Goal: Information Seeking & Learning: Learn about a topic

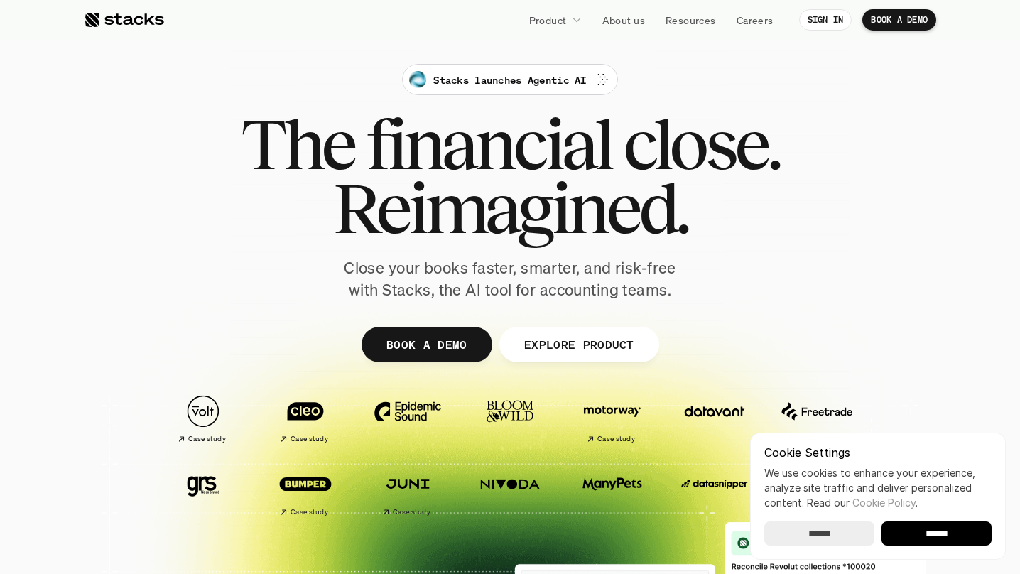
click at [947, 536] on input "******" at bounding box center [936, 533] width 110 height 24
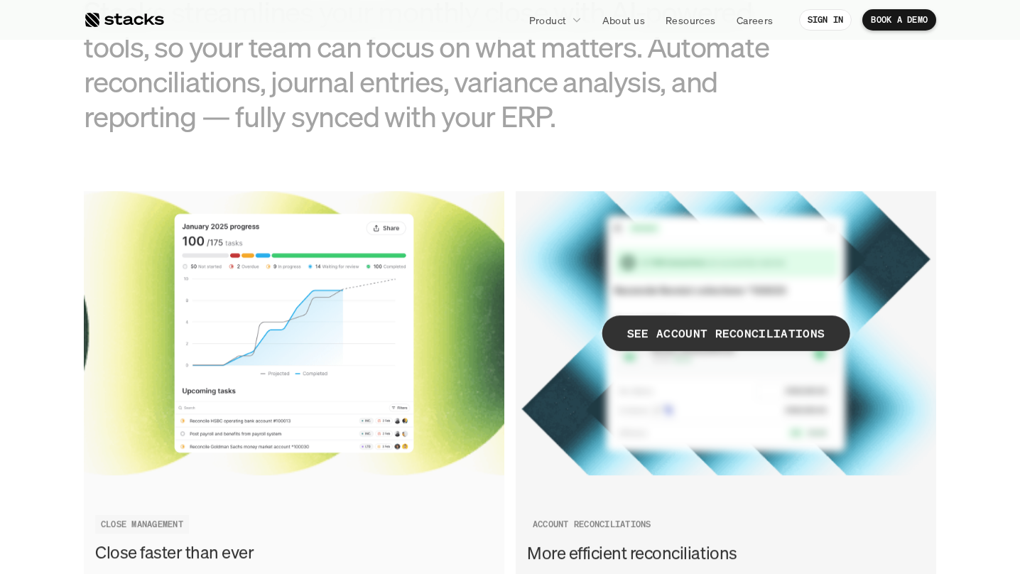
scroll to position [1646, 0]
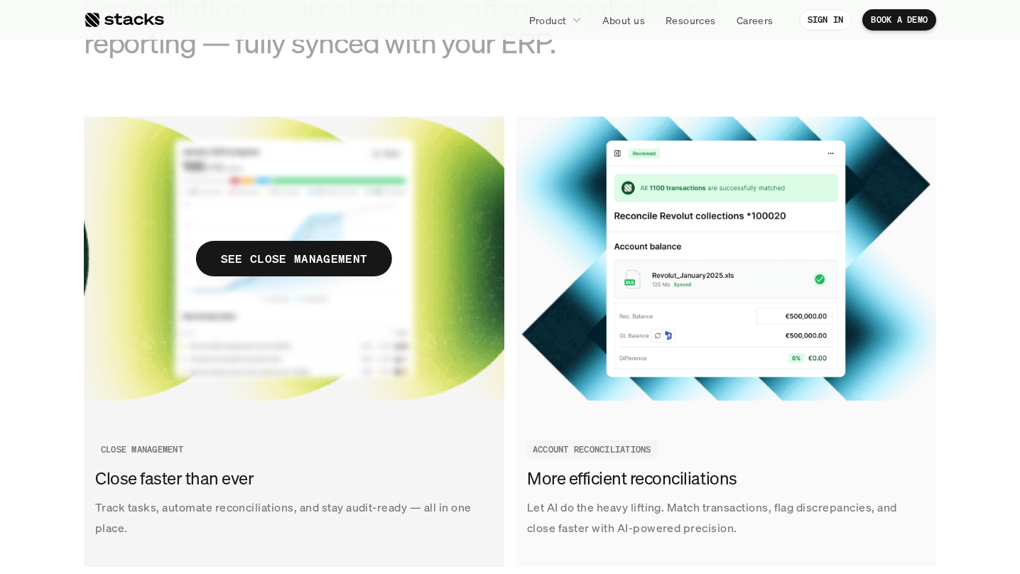
click at [290, 257] on p "SEE CLOSE MANAGEMENT" at bounding box center [294, 259] width 146 height 21
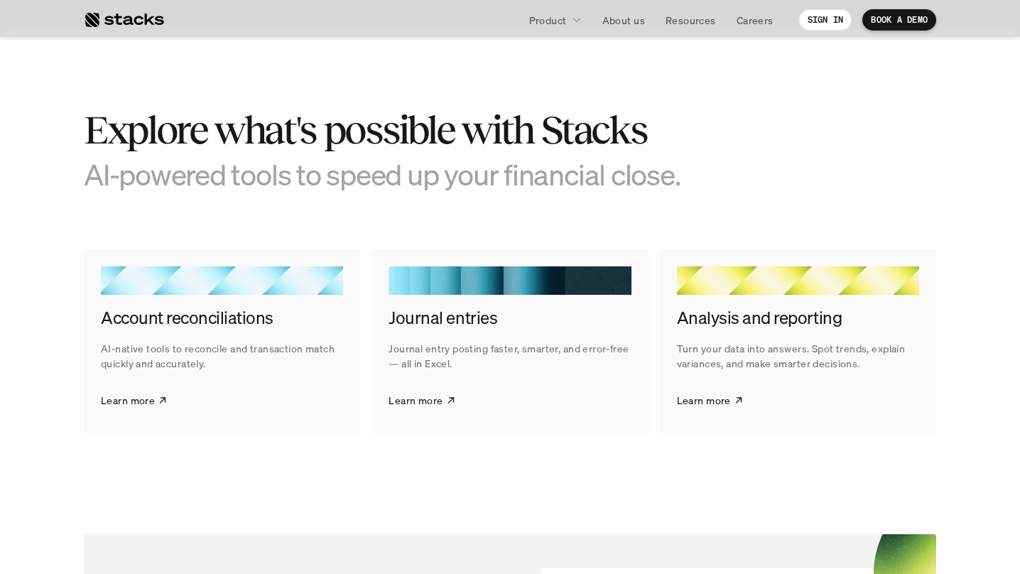
scroll to position [2165, 0]
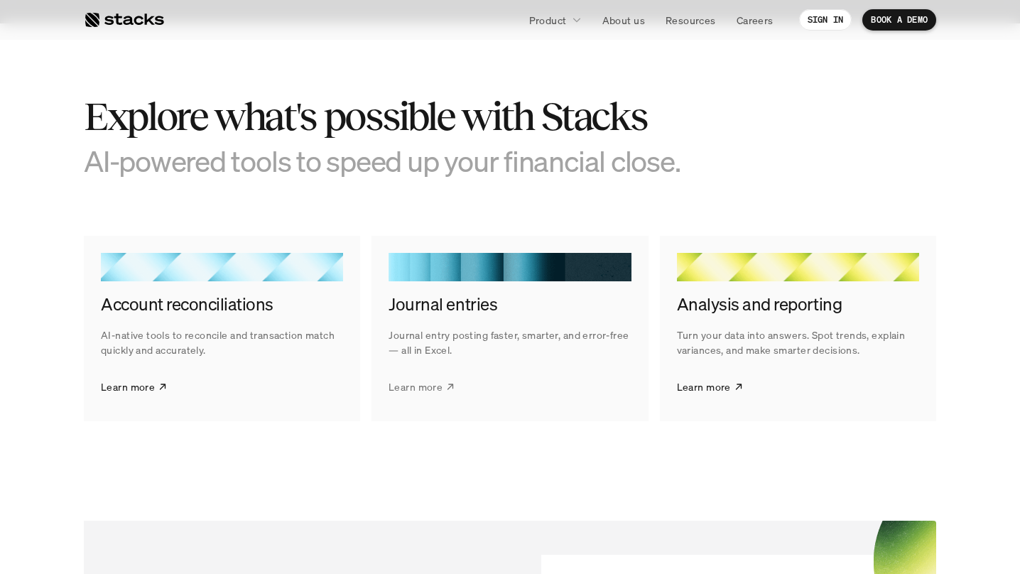
click at [435, 386] on p "Learn more" at bounding box center [415, 386] width 54 height 15
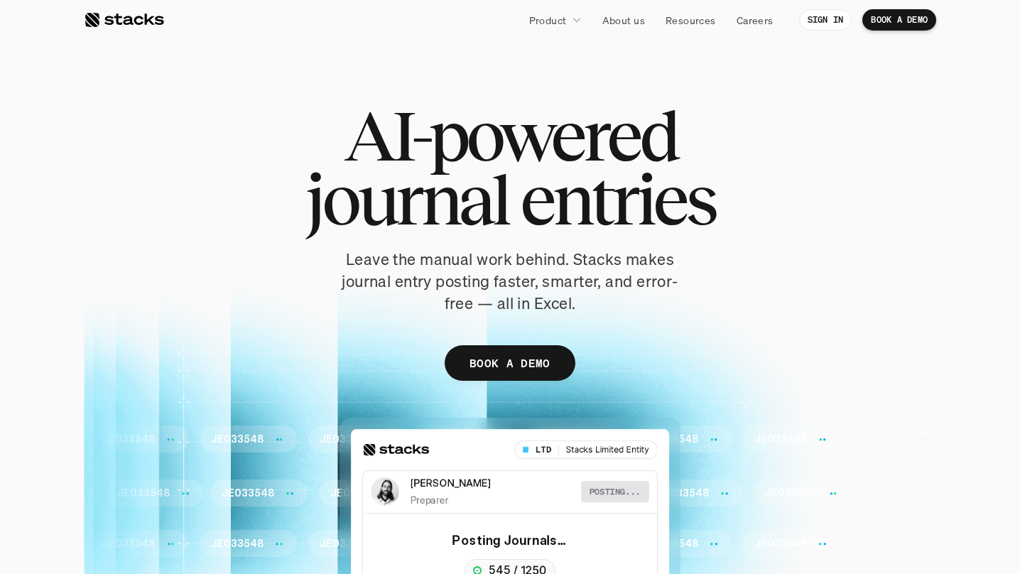
scroll to position [26, 0]
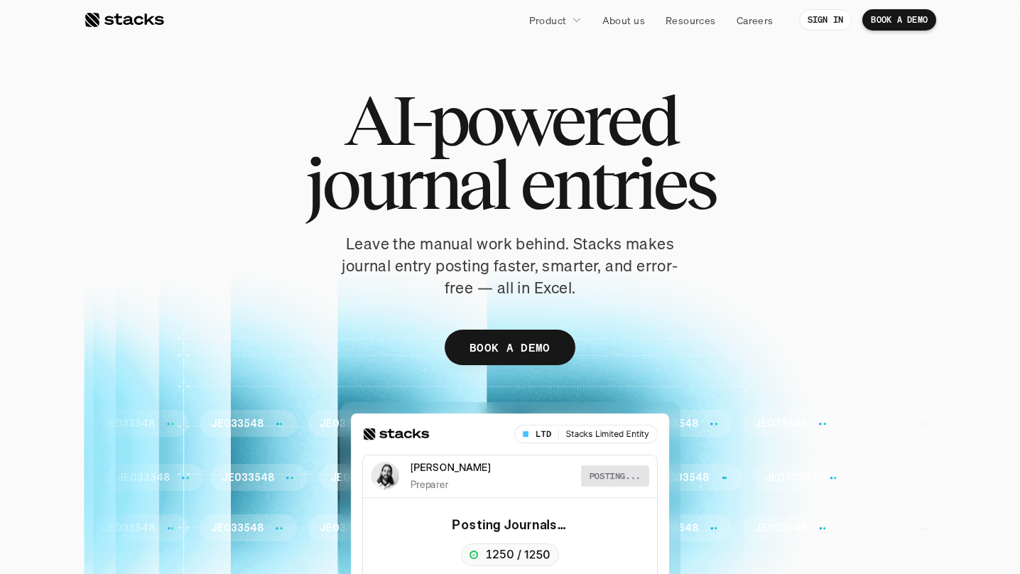
drag, startPoint x: 375, startPoint y: 263, endPoint x: 479, endPoint y: 269, distance: 103.8
click at [523, 283] on p "Leave the manual work behind. Stacks makes journal entry posting faster, smarte…" at bounding box center [509, 265] width 355 height 65
click at [477, 268] on p "Leave the manual work behind. Stacks makes journal entry posting faster, smarte…" at bounding box center [509, 265] width 355 height 65
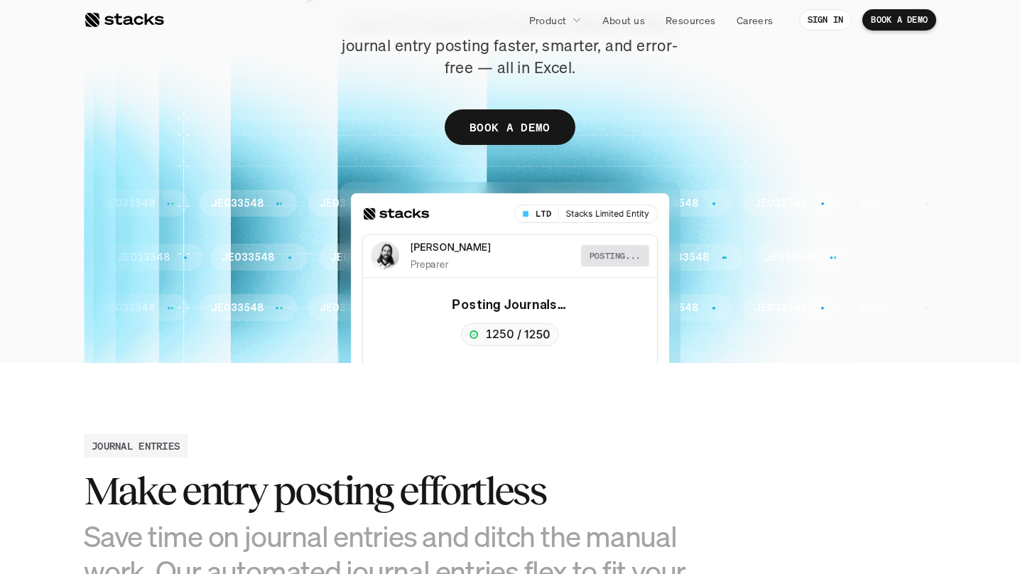
scroll to position [252, 0]
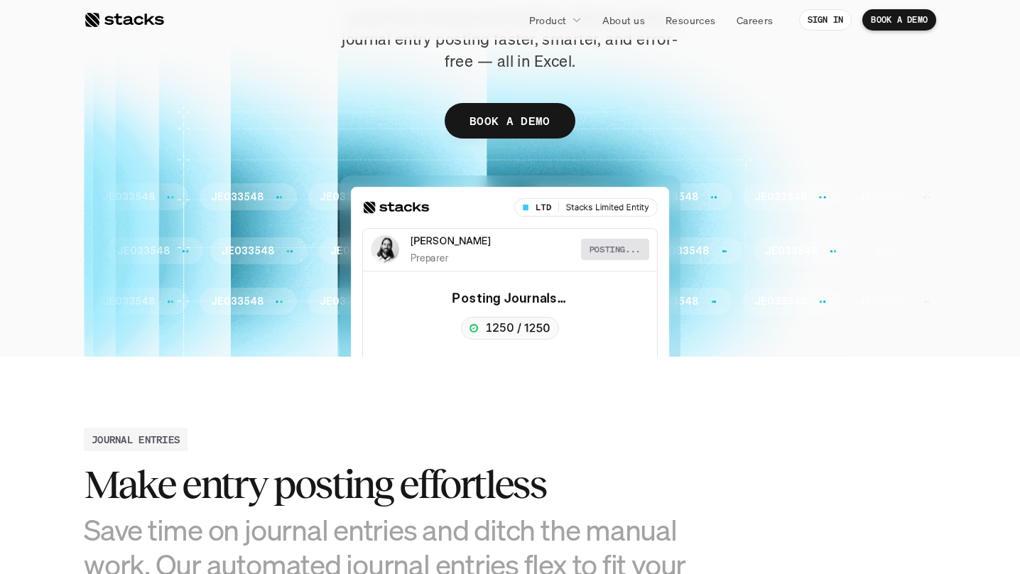
drag, startPoint x: 274, startPoint y: 482, endPoint x: 317, endPoint y: 482, distance: 43.3
click at [317, 482] on h2 "Make entry posting effortless" at bounding box center [403, 484] width 639 height 44
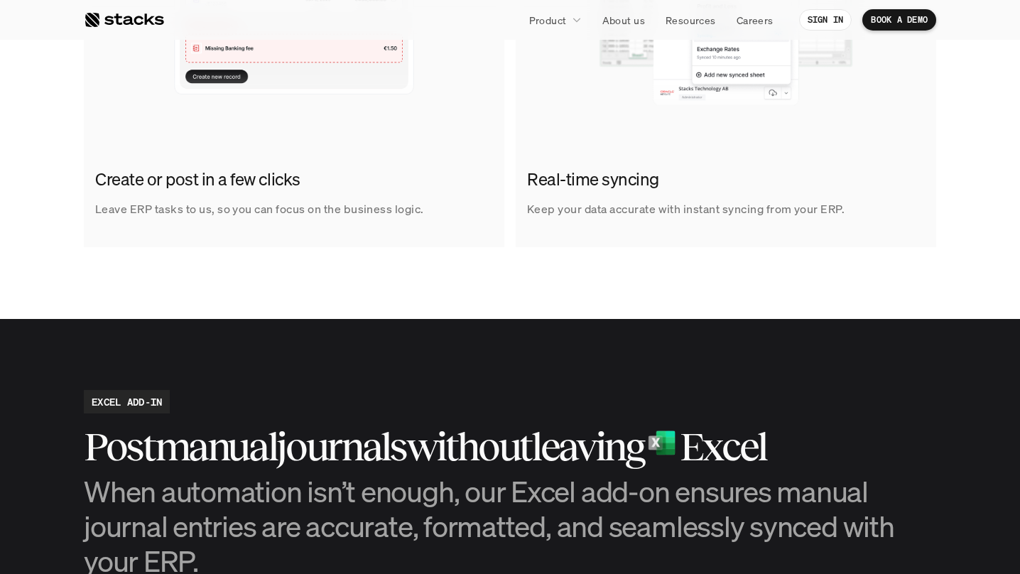
scroll to position [0, 0]
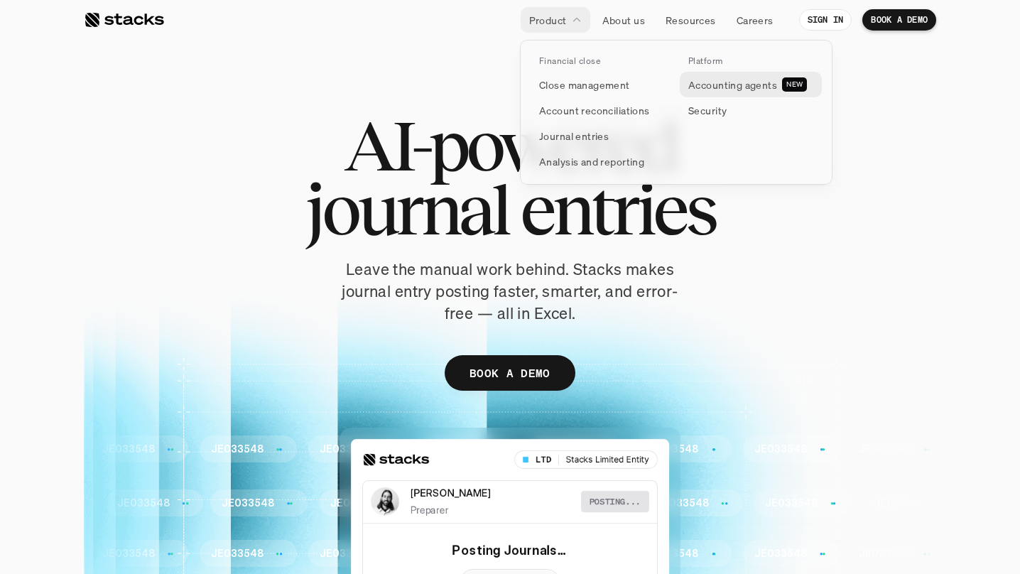
click at [721, 86] on p "Accounting agents" at bounding box center [732, 84] width 89 height 15
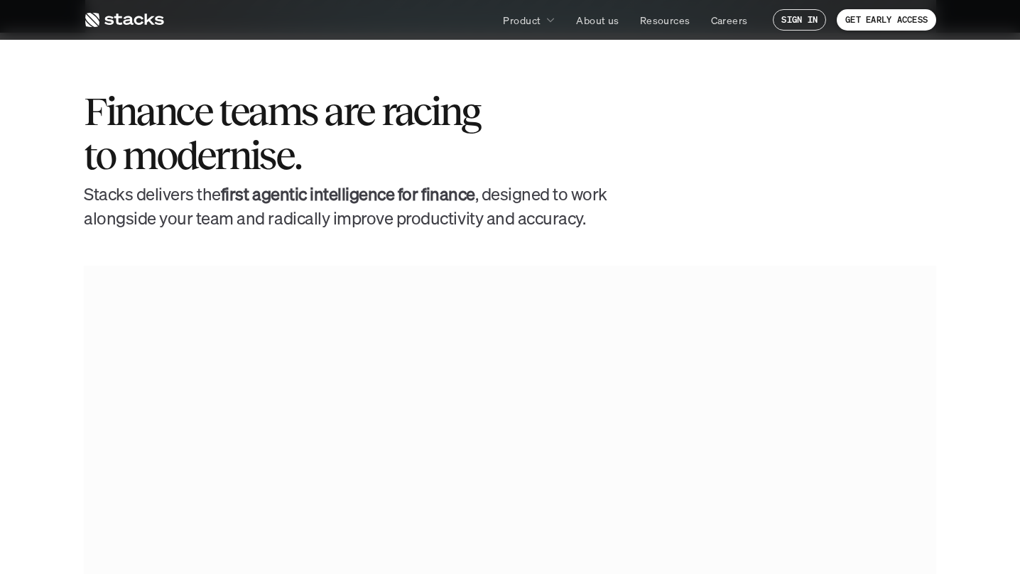
scroll to position [540, 0]
drag, startPoint x: 178, startPoint y: 195, endPoint x: 375, endPoint y: 187, distance: 197.6
click at [483, 199] on h4 "[PERSON_NAME] delivers the first agentic intelligence for finance , designed to…" at bounding box center [347, 208] width 526 height 48
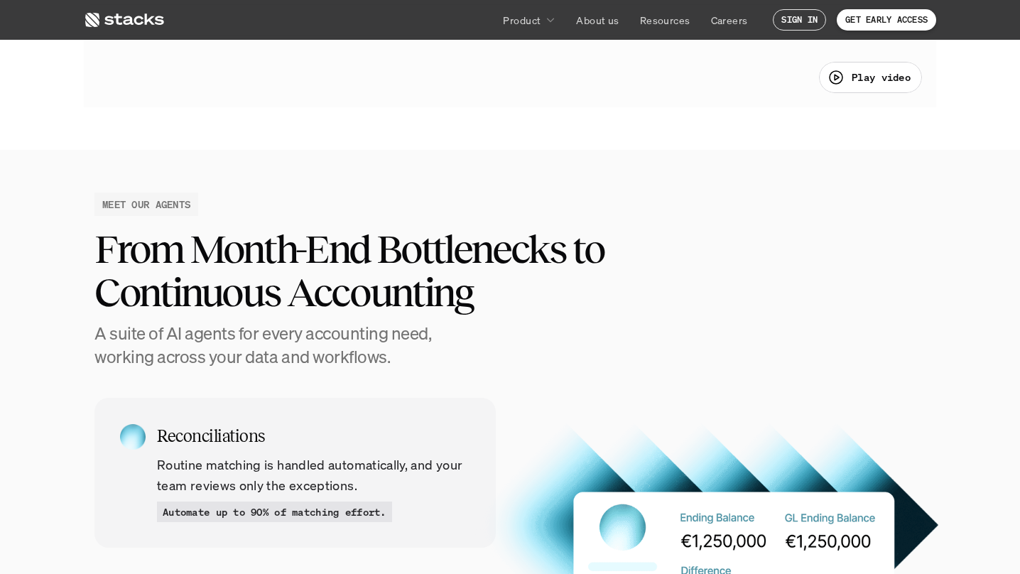
scroll to position [1157, 0]
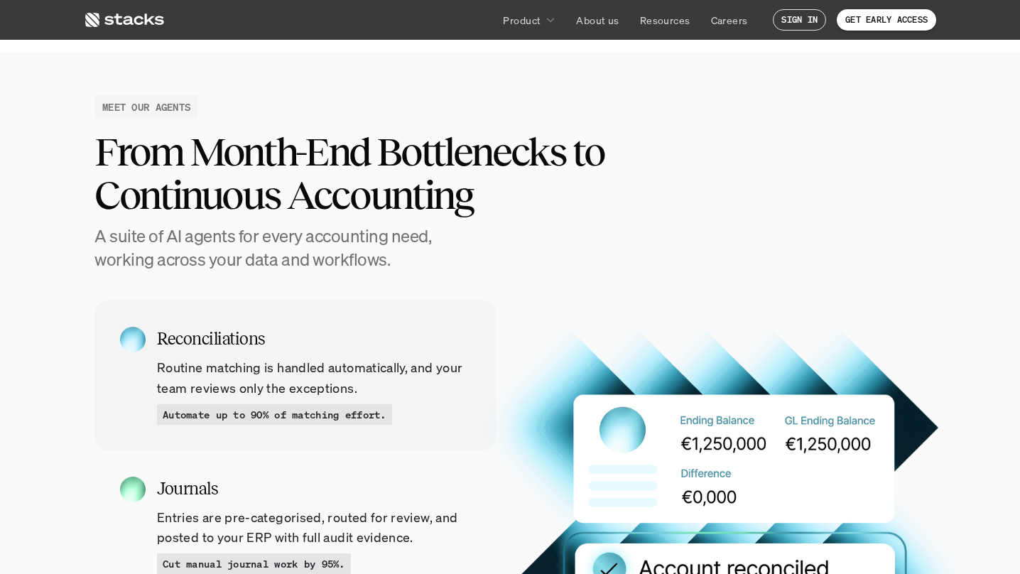
drag, startPoint x: 102, startPoint y: 149, endPoint x: 397, endPoint y: 190, distance: 297.5
click at [470, 192] on h2 "From Month-End Bottlenecks to Continuous Accounting" at bounding box center [392, 173] width 597 height 87
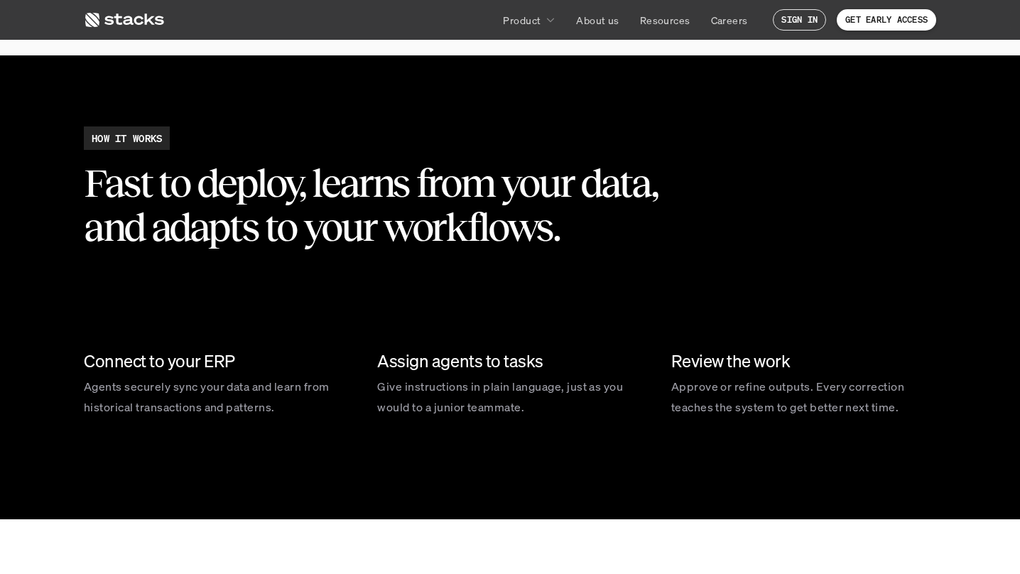
scroll to position [2061, 0]
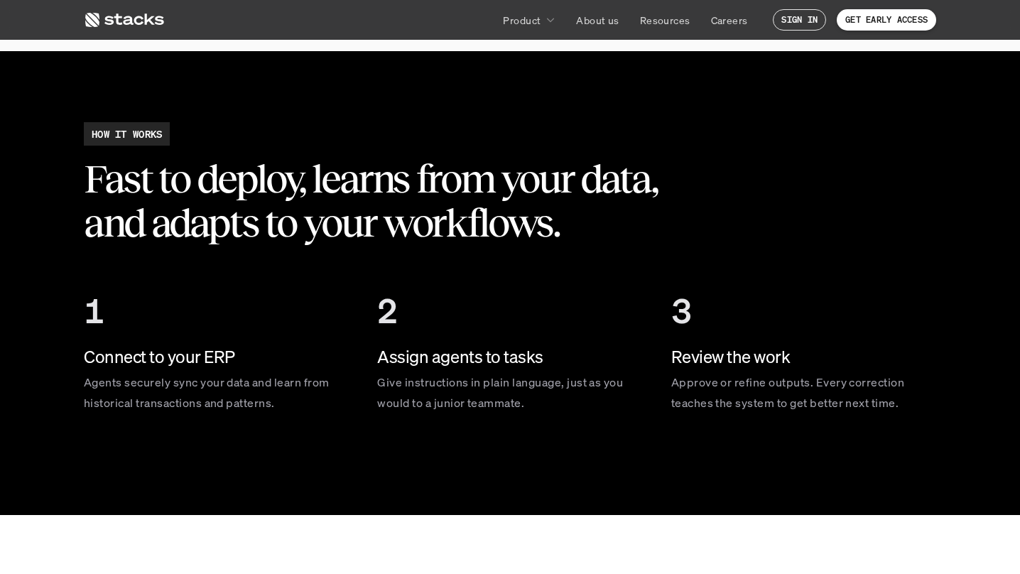
drag, startPoint x: 114, startPoint y: 384, endPoint x: 183, endPoint y: 403, distance: 71.5
click at [183, 403] on p "Agents securely sync your data and learn from historical transactions and patte…" at bounding box center [216, 392] width 265 height 41
drag, startPoint x: 409, startPoint y: 383, endPoint x: 462, endPoint y: 388, distance: 53.6
click at [460, 388] on p "Give instructions in plain language, just as you would to a junior teammate." at bounding box center [509, 392] width 265 height 41
drag, startPoint x: 447, startPoint y: 389, endPoint x: 440, endPoint y: 388, distance: 7.9
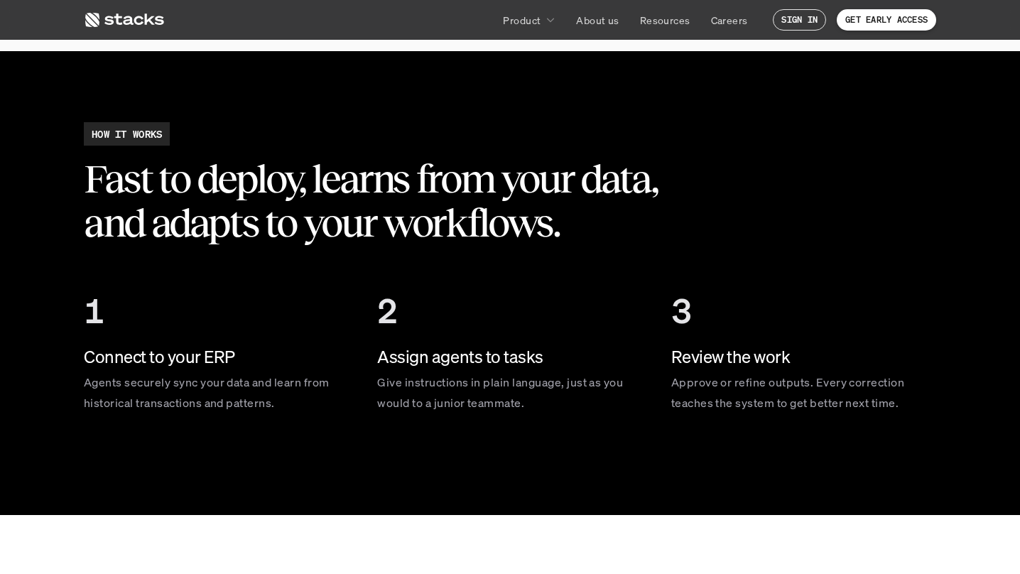
click at [447, 390] on p "Give instructions in plain language, just as you would to a junior teammate." at bounding box center [509, 392] width 265 height 41
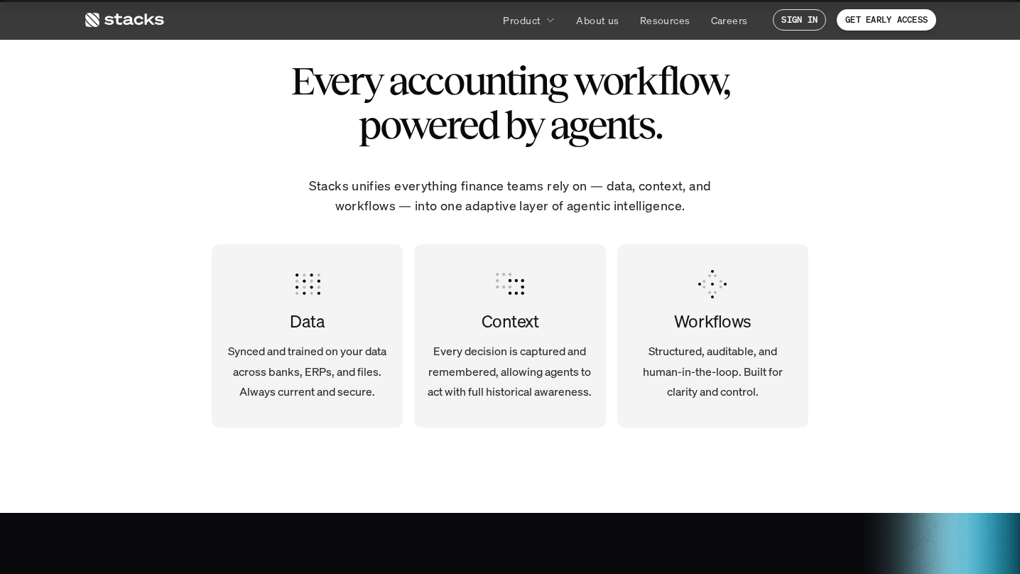
scroll to position [2577, 0]
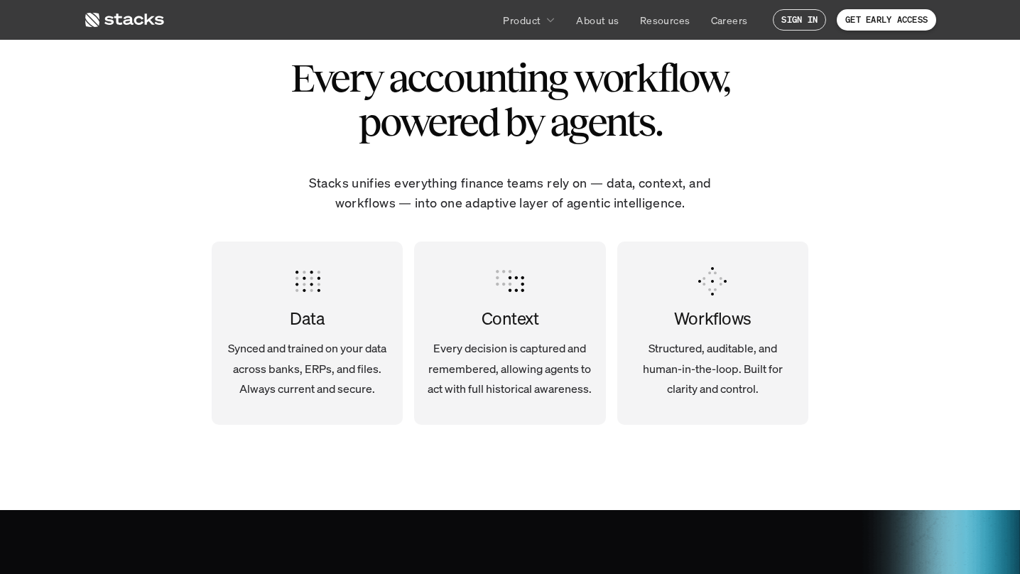
drag, startPoint x: 226, startPoint y: 346, endPoint x: 425, endPoint y: 384, distance: 203.2
click at [382, 392] on p "Synced and trained on your data across banks, ERPs, and files. Always current a…" at bounding box center [307, 368] width 168 height 61
drag, startPoint x: 435, startPoint y: 349, endPoint x: 667, endPoint y: 396, distance: 236.4
click at [641, 396] on div "Data Synced and trained on your data across banks, ERPs, and files. Always curr…" at bounding box center [510, 332] width 597 height 183
drag, startPoint x: 719, startPoint y: 349, endPoint x: 708, endPoint y: 353, distance: 11.9
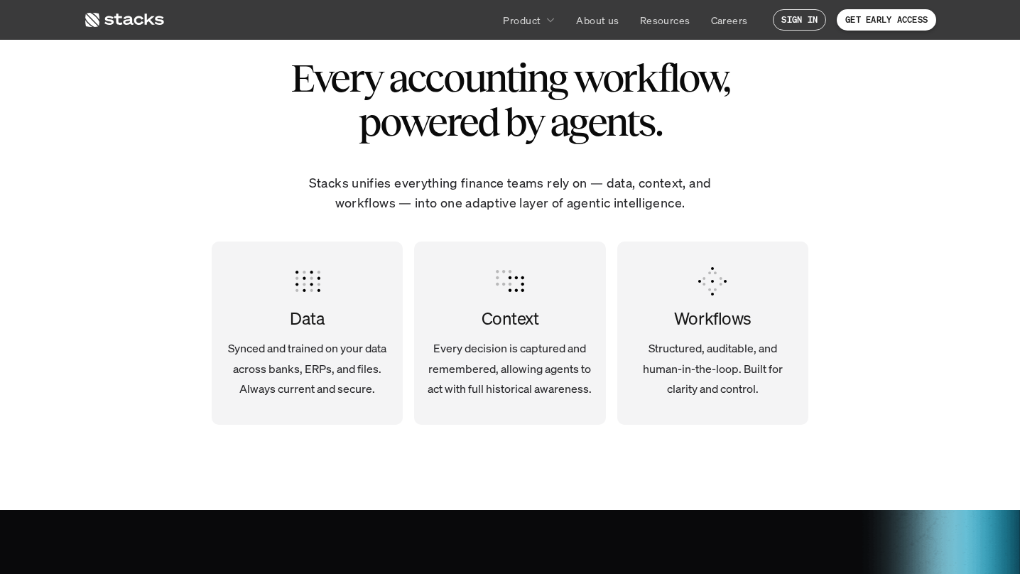
click at [719, 349] on p "Structured, auditable, and human-in-the-loop. Built for clarity and control." at bounding box center [713, 368] width 168 height 61
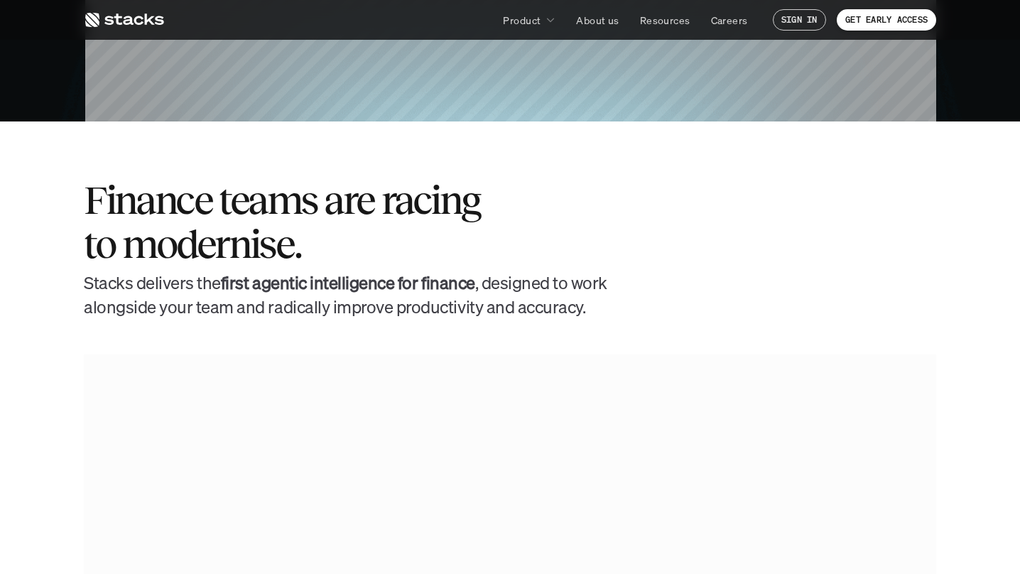
scroll to position [0, 0]
